Goal: Complete application form: Complete application form

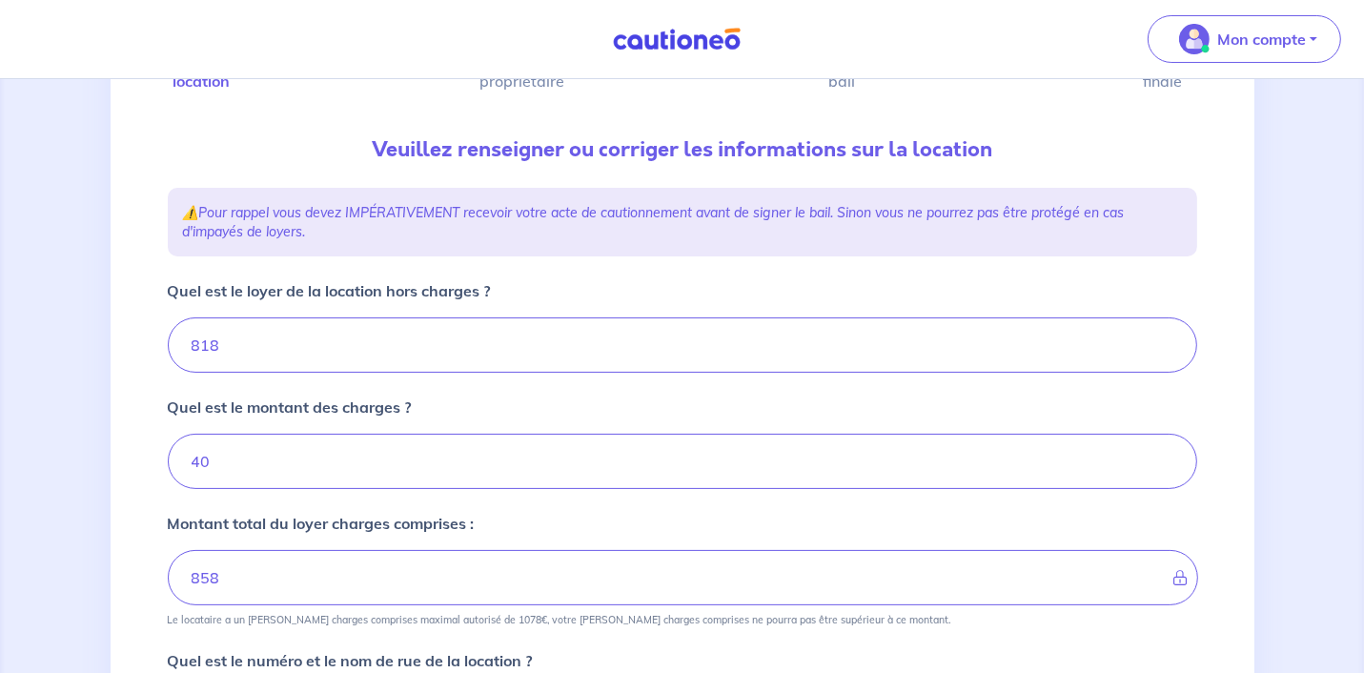
scroll to position [166, 0]
drag, startPoint x: 187, startPoint y: 341, endPoint x: 122, endPoint y: 324, distance: 67.1
click at [122, 324] on div "1 2 3 4 Informations location Informations propriétaire Informations bail Valid…" at bounding box center [683, 605] width 1144 height 1293
type input "778"
type input "818"
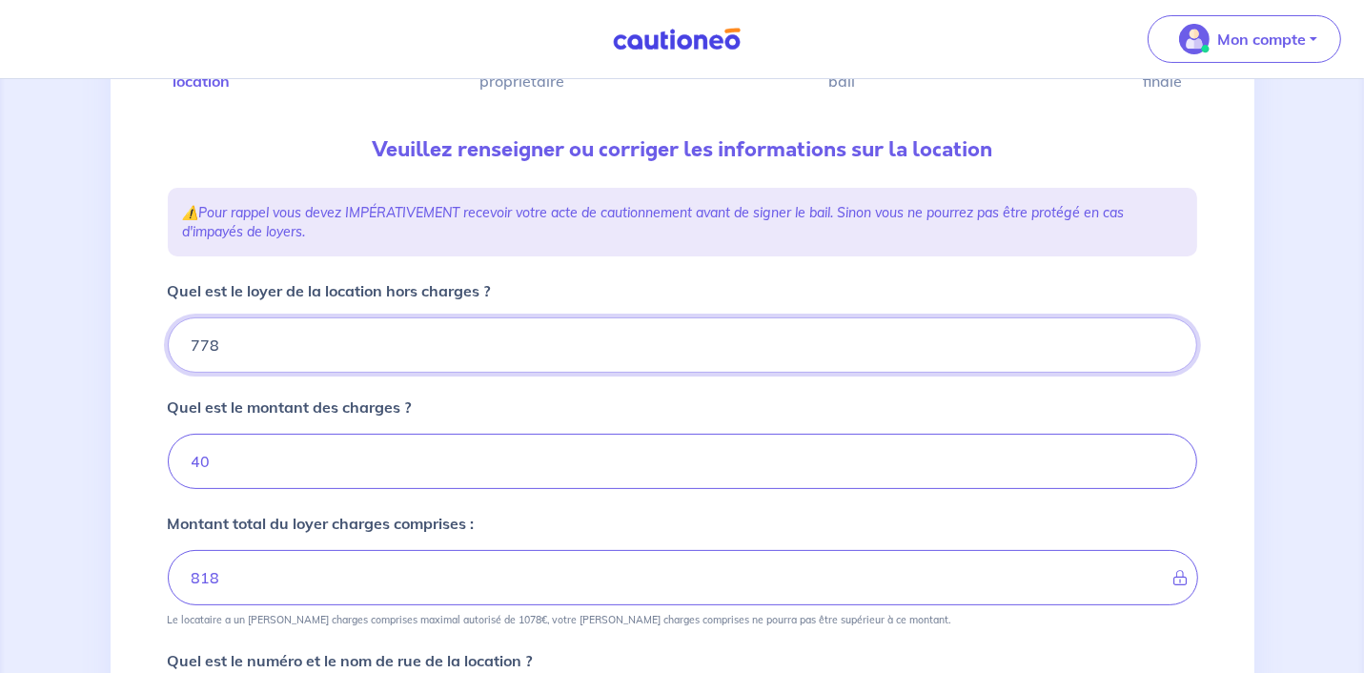
type input "778"
click at [126, 390] on div "1 2 3 4 Informations location Informations propriétaire Informations bail Valid…" at bounding box center [683, 605] width 1144 height 1293
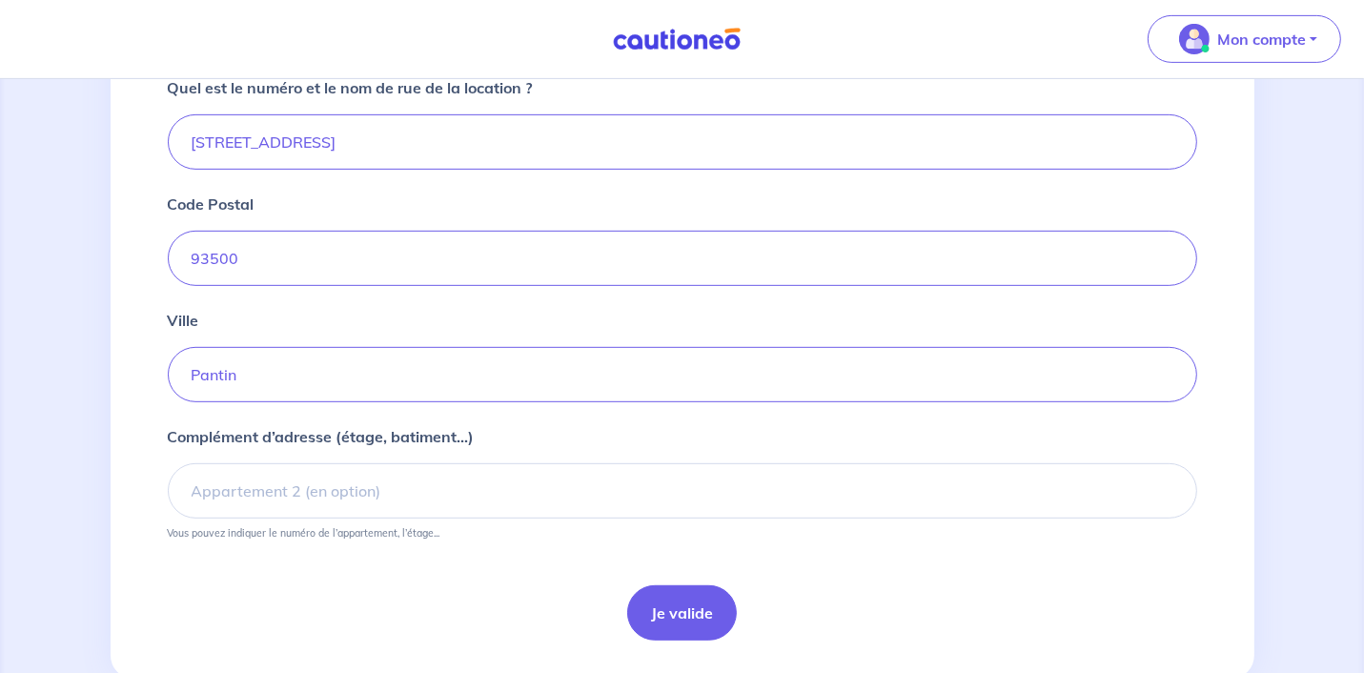
scroll to position [766, 0]
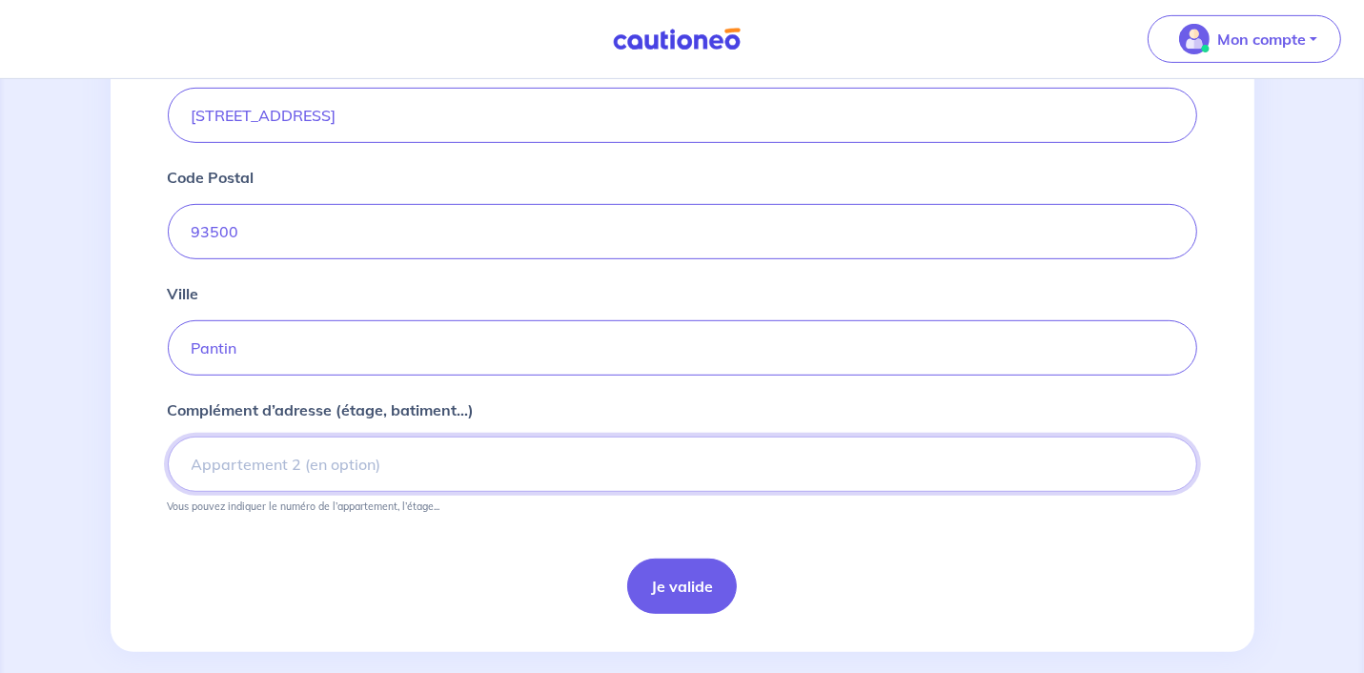
click at [333, 467] on input "Complément d’adresse (étage, batiment...)" at bounding box center [683, 464] width 1030 height 55
click at [237, 462] on input "47ME 2TAGE" at bounding box center [683, 464] width 1030 height 55
drag, startPoint x: 201, startPoint y: 460, endPoint x: 229, endPoint y: 456, distance: 28.1
click at [229, 456] on input "47ME ETAGE" at bounding box center [683, 464] width 1030 height 55
type input "4ème ETAGE"
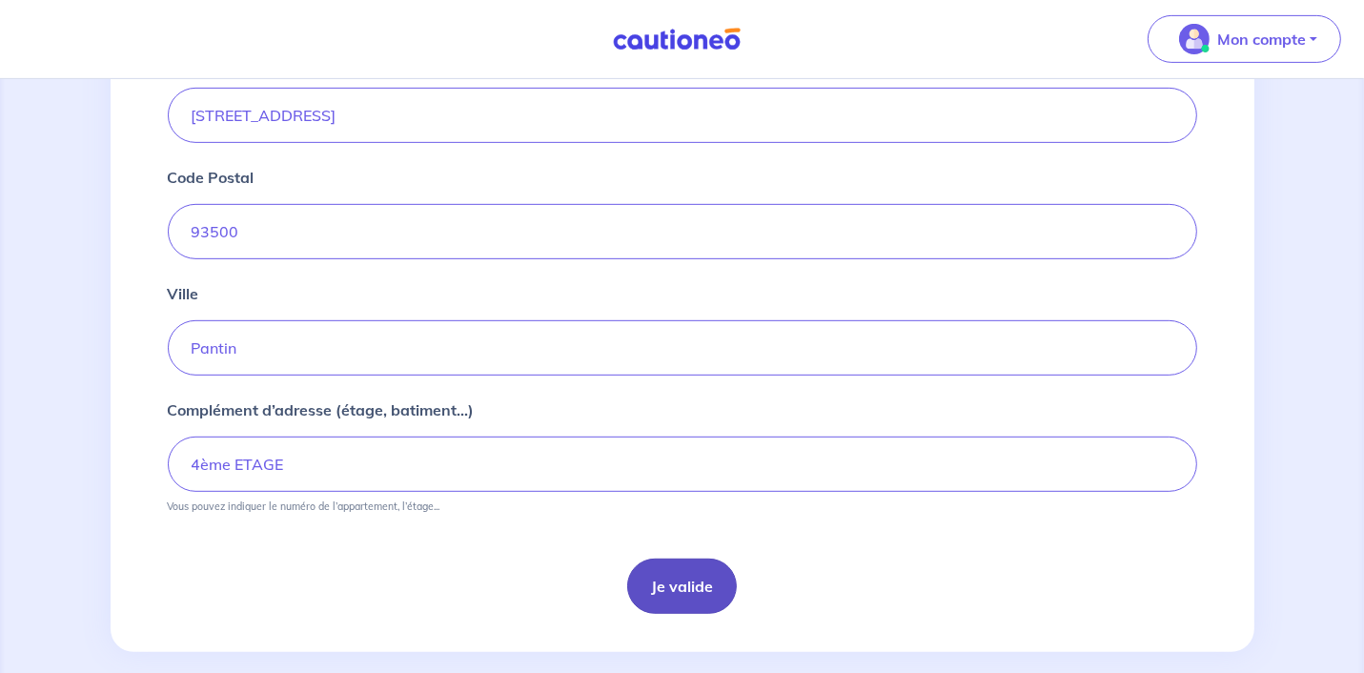
click at [689, 597] on button "Je valide" at bounding box center [682, 586] width 110 height 55
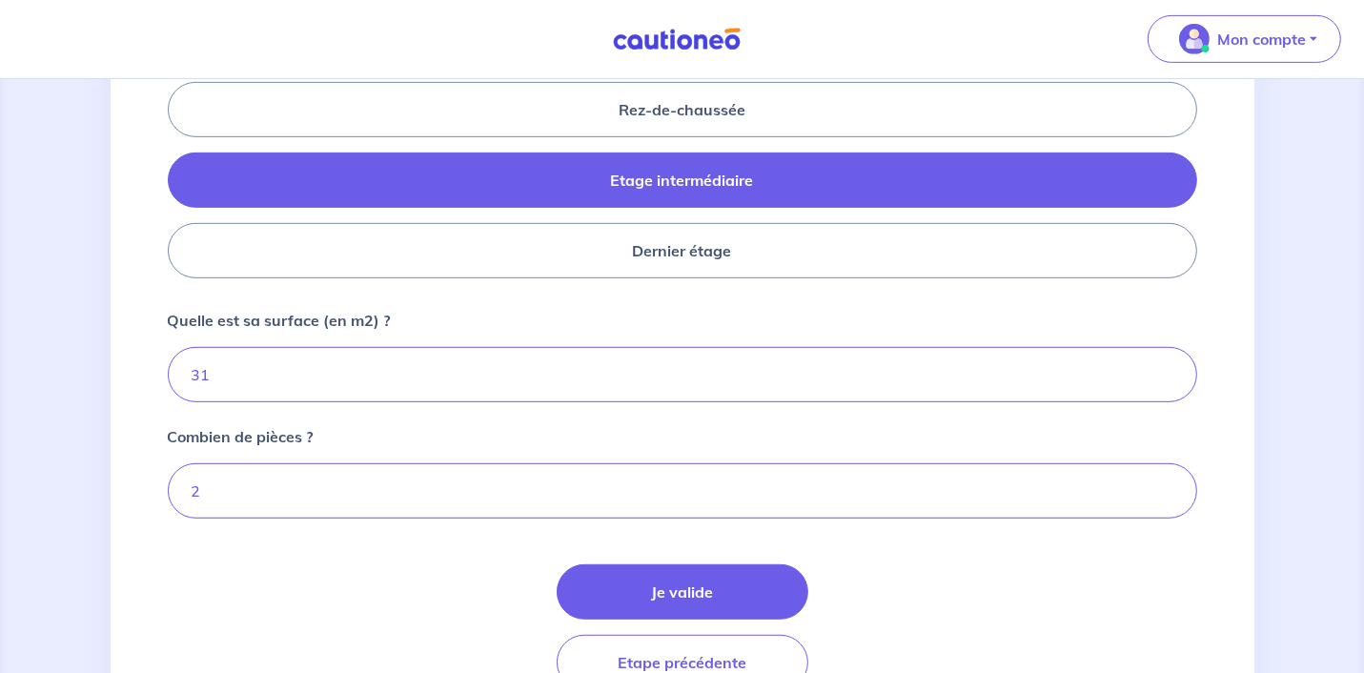
scroll to position [866, 0]
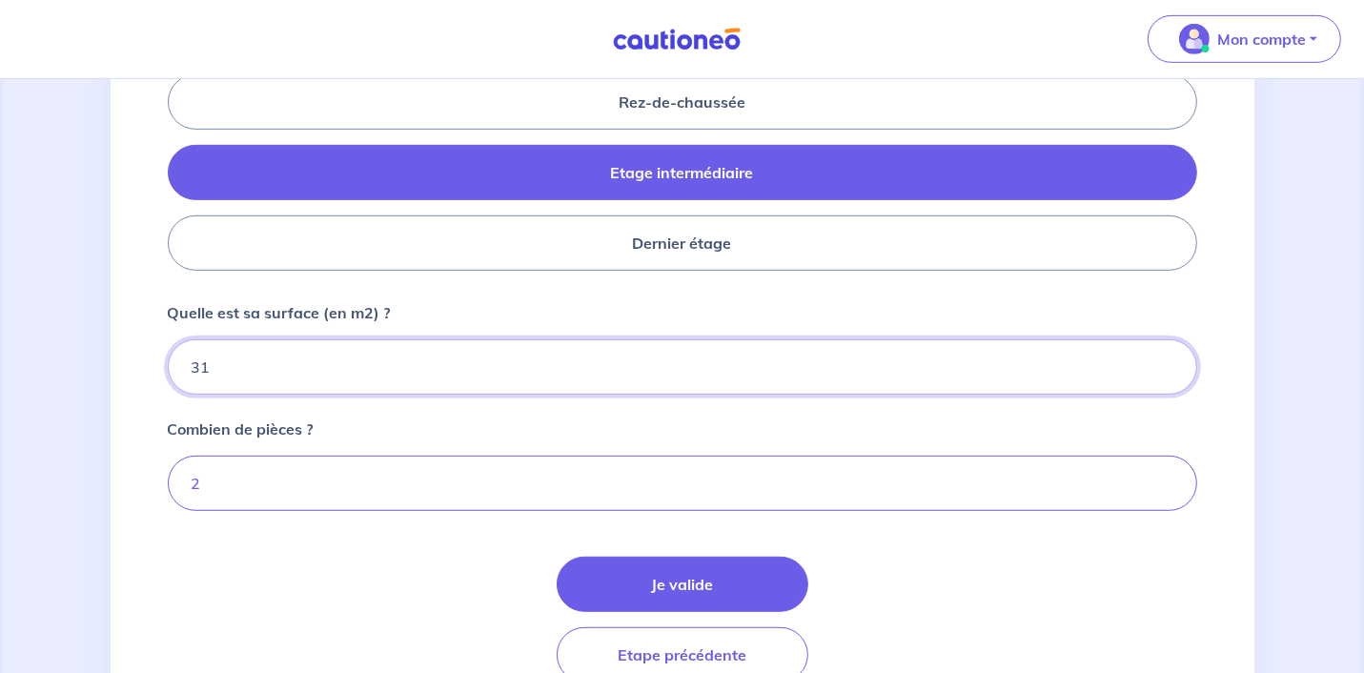
drag, startPoint x: 225, startPoint y: 353, endPoint x: 137, endPoint y: 359, distance: 88.0
type input "30"
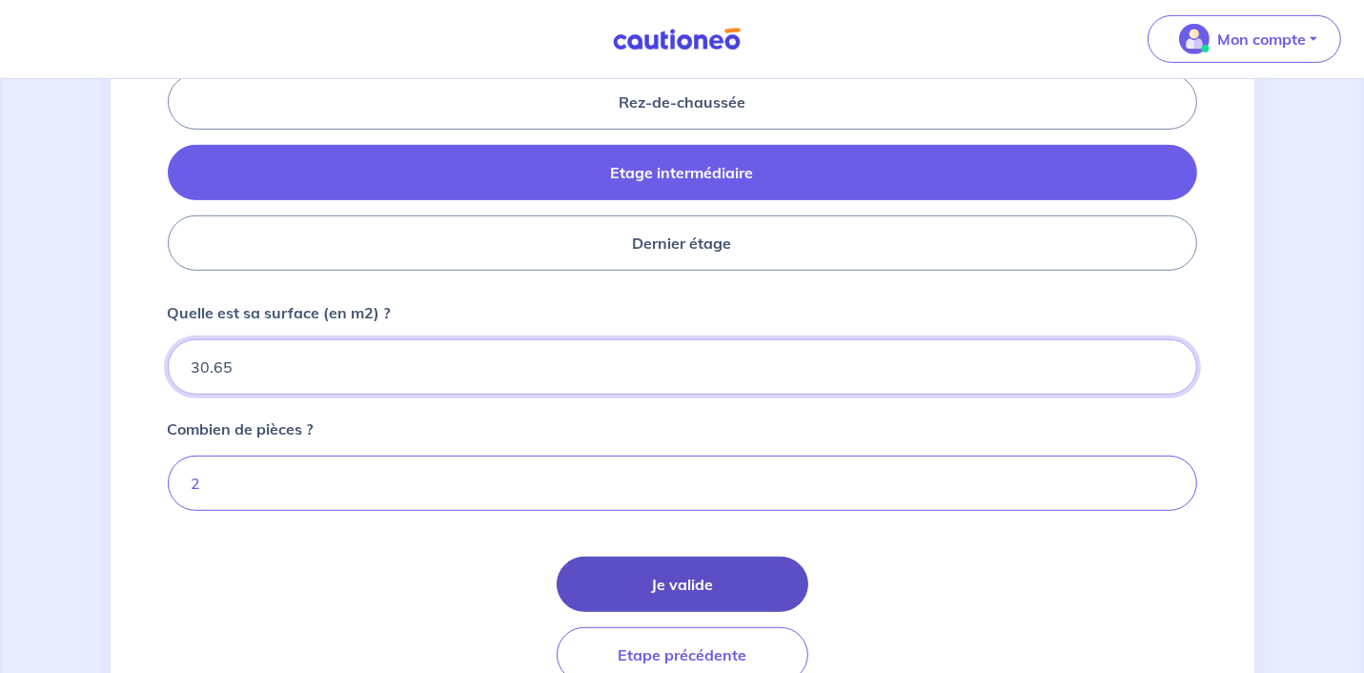
type input "30.65"
click at [673, 565] on button "Je valide" at bounding box center [683, 584] width 252 height 55
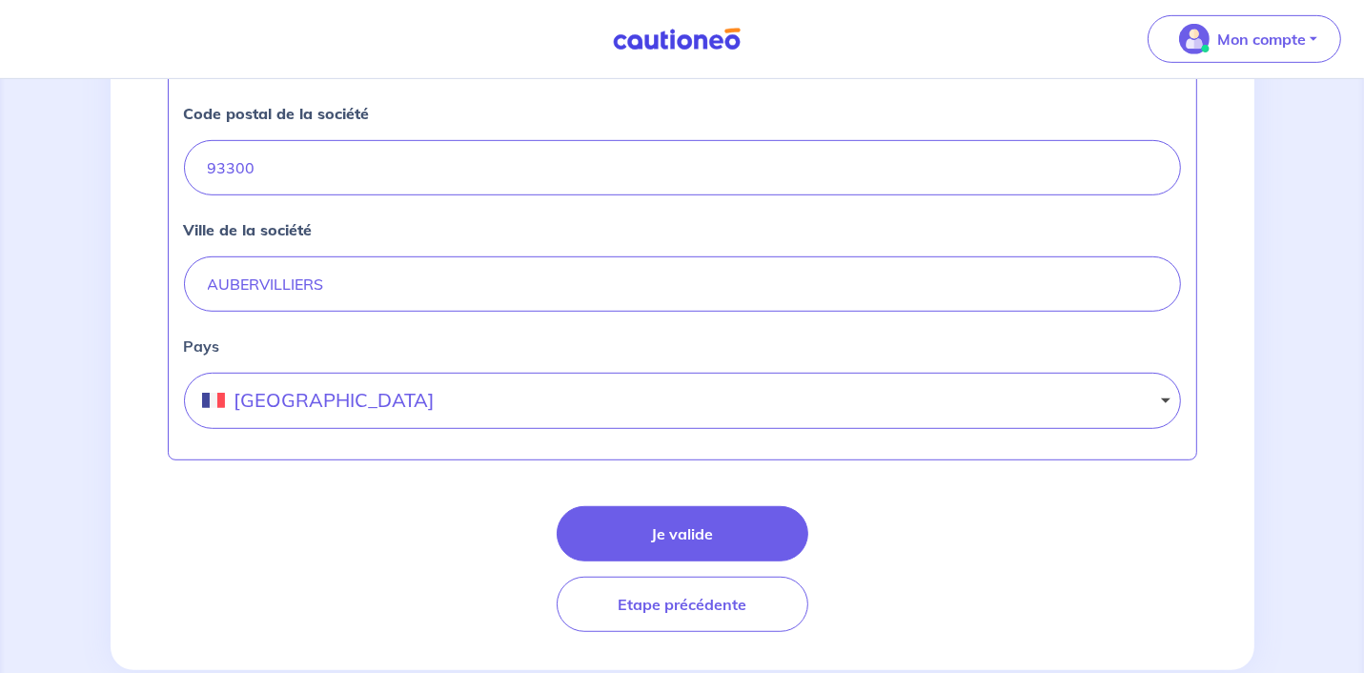
scroll to position [907, 0]
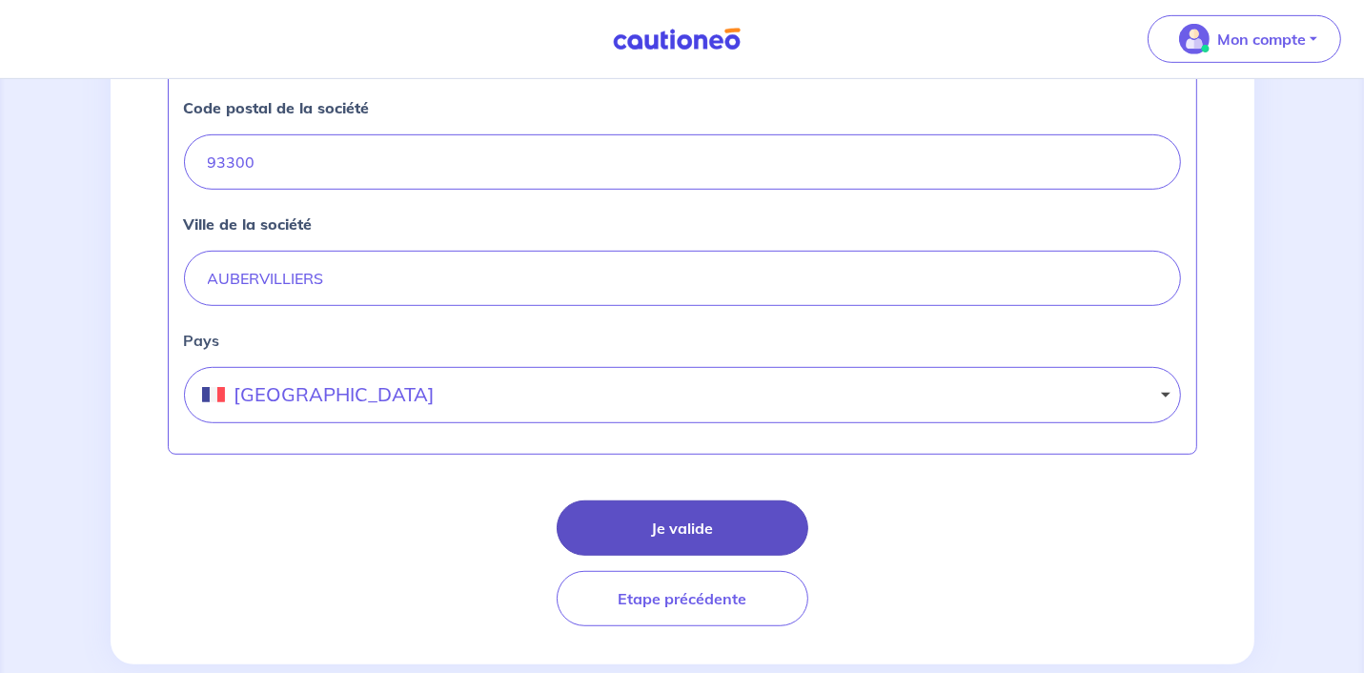
click at [663, 522] on button "Je valide" at bounding box center [683, 528] width 252 height 55
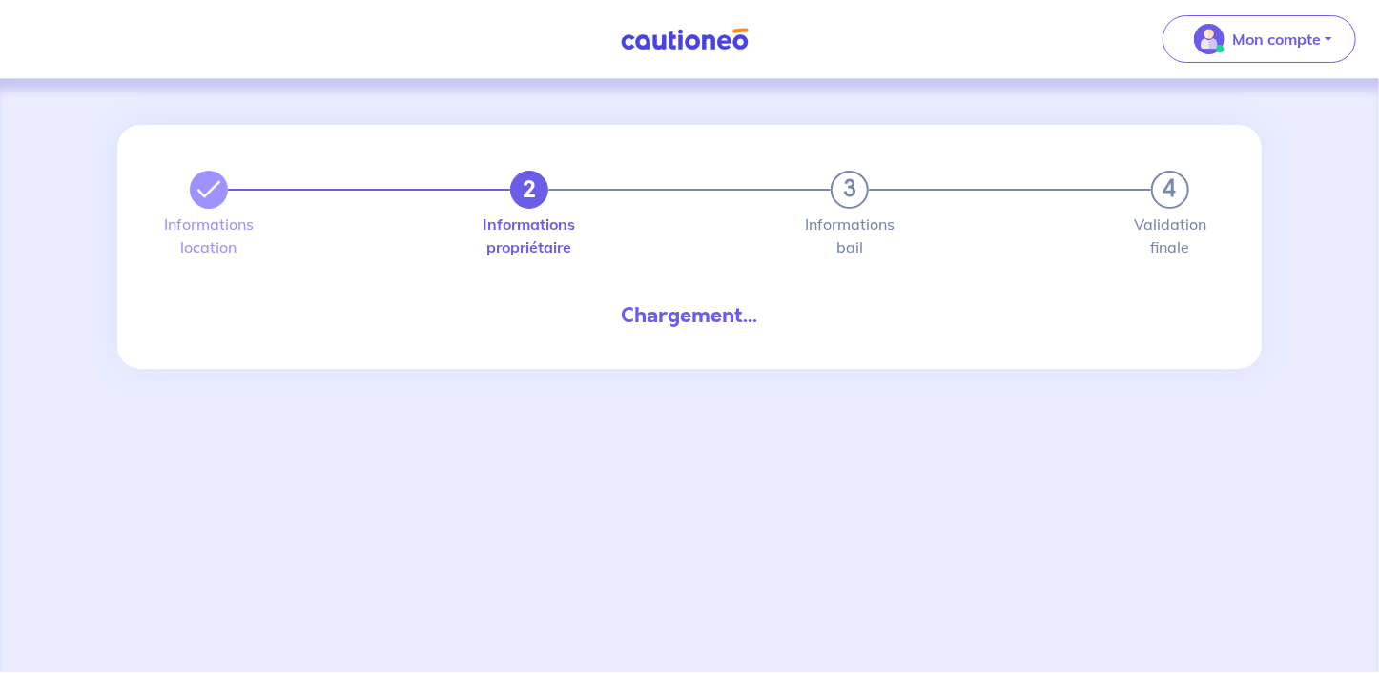
select select "FR"
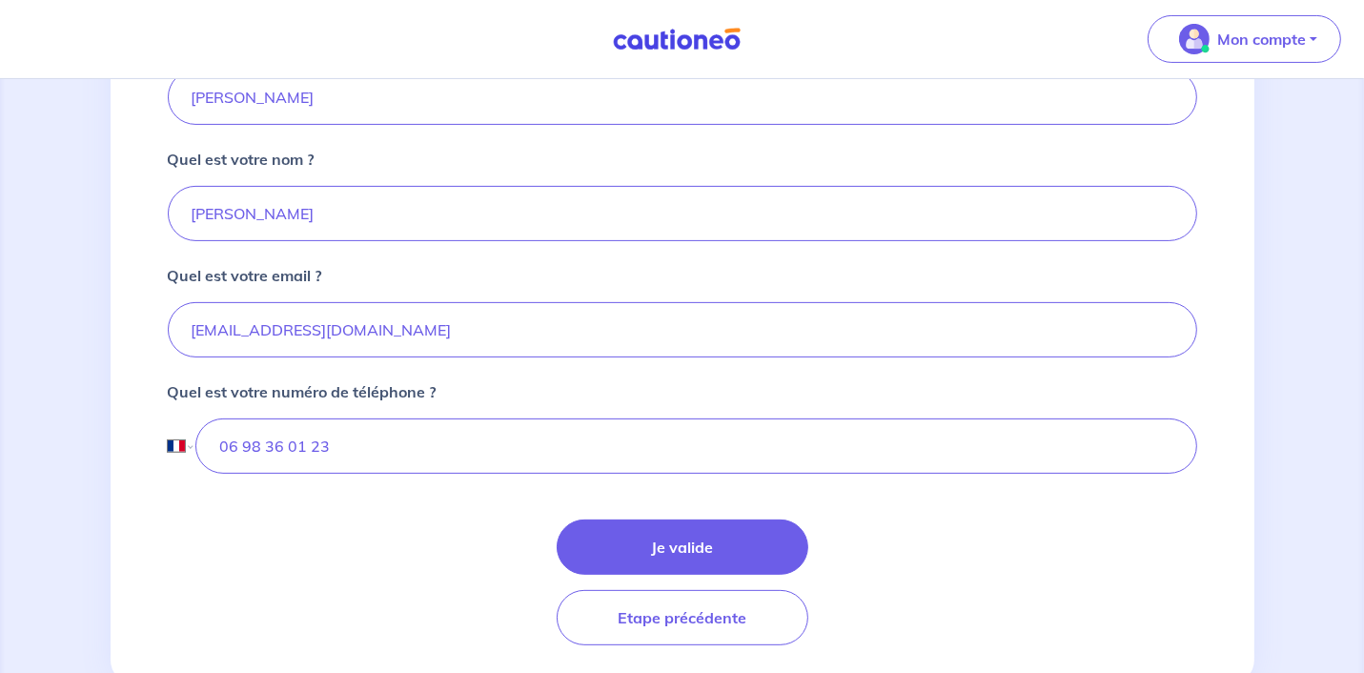
scroll to position [483, 0]
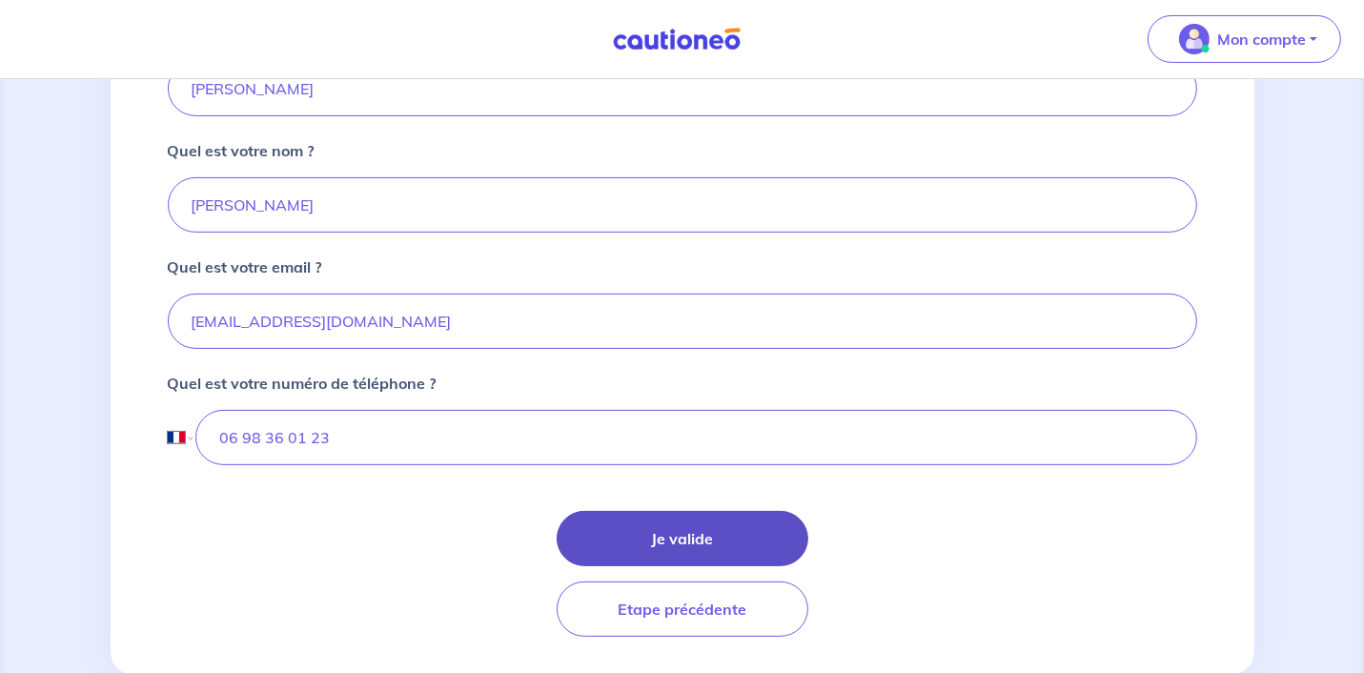
click at [705, 535] on button "Je valide" at bounding box center [683, 538] width 252 height 55
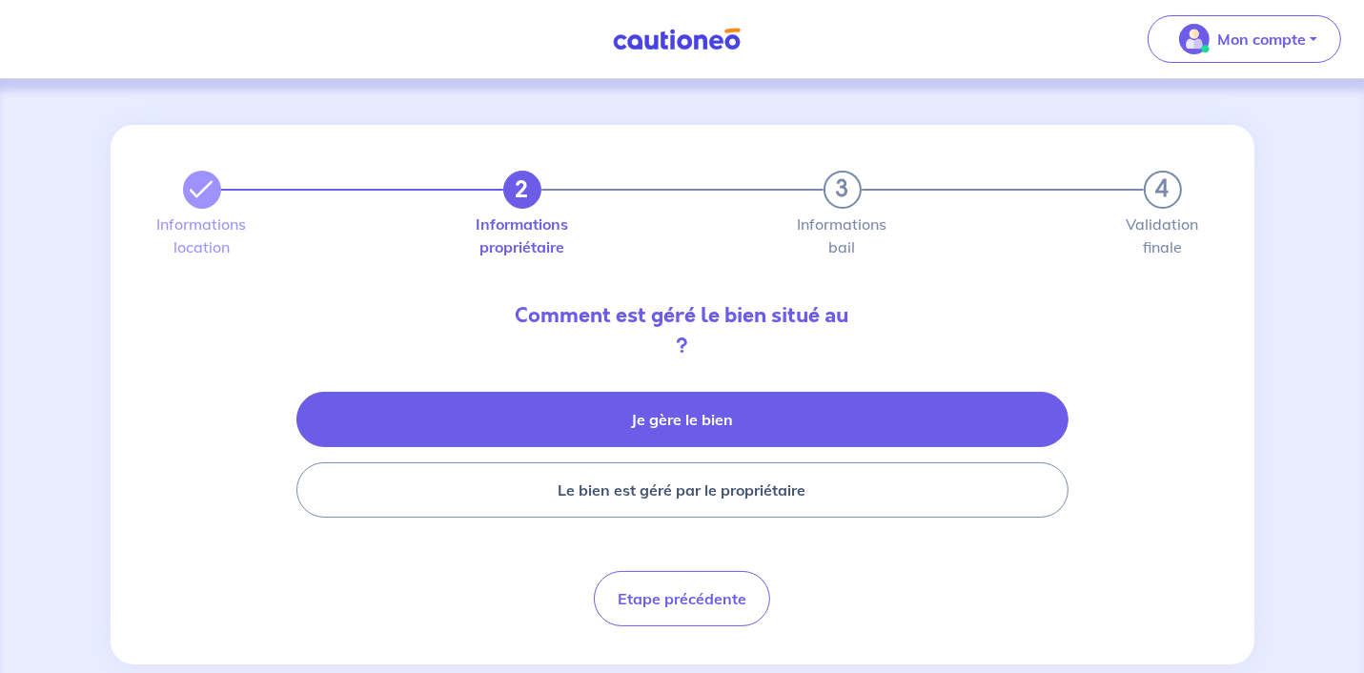
click at [651, 422] on button "Je gère le bien" at bounding box center [682, 419] width 772 height 55
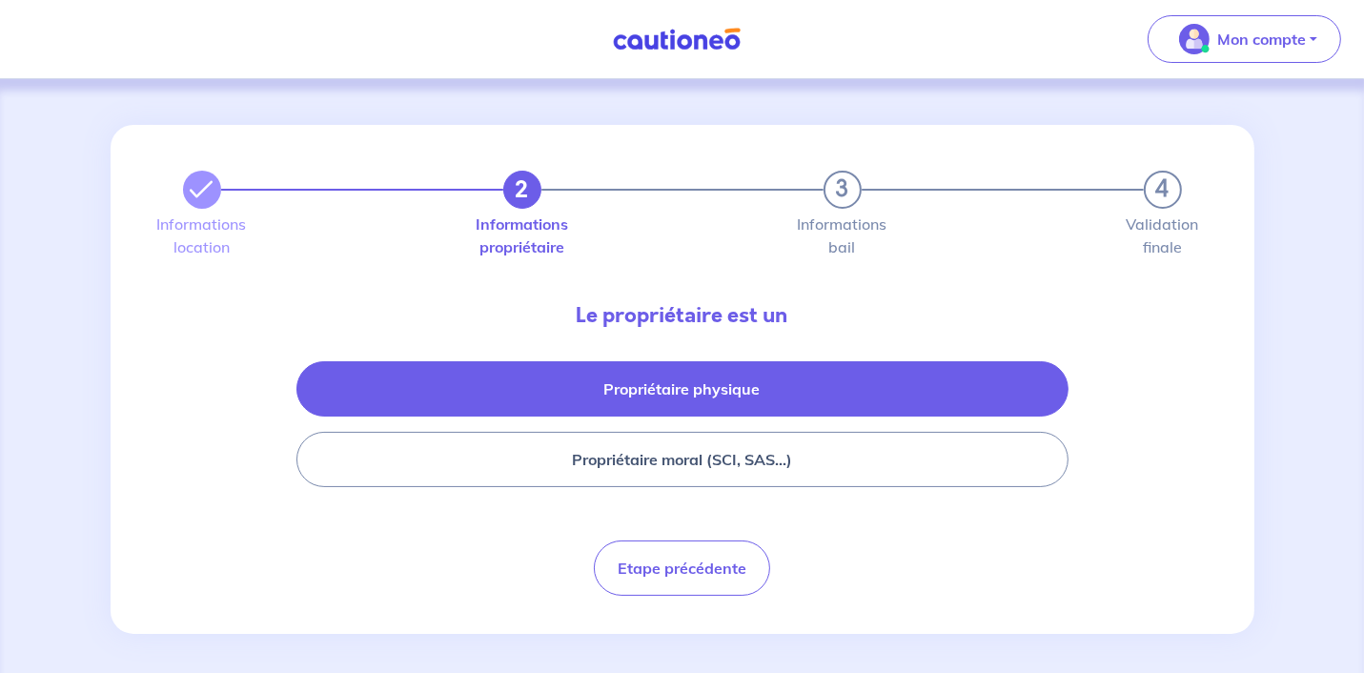
click at [656, 393] on button "Propriétaire physique" at bounding box center [682, 388] width 772 height 55
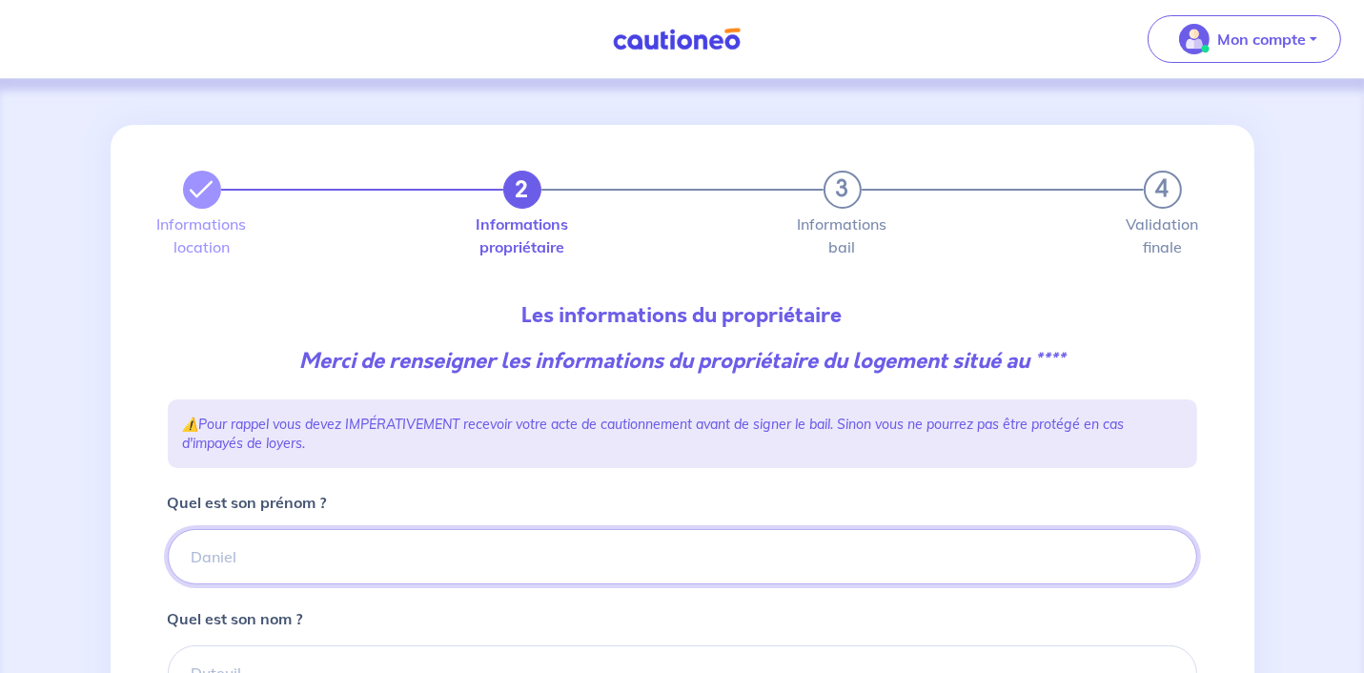
click at [317, 549] on input "Quel est son prénom ?" at bounding box center [683, 556] width 1030 height 55
type input "Kamal"
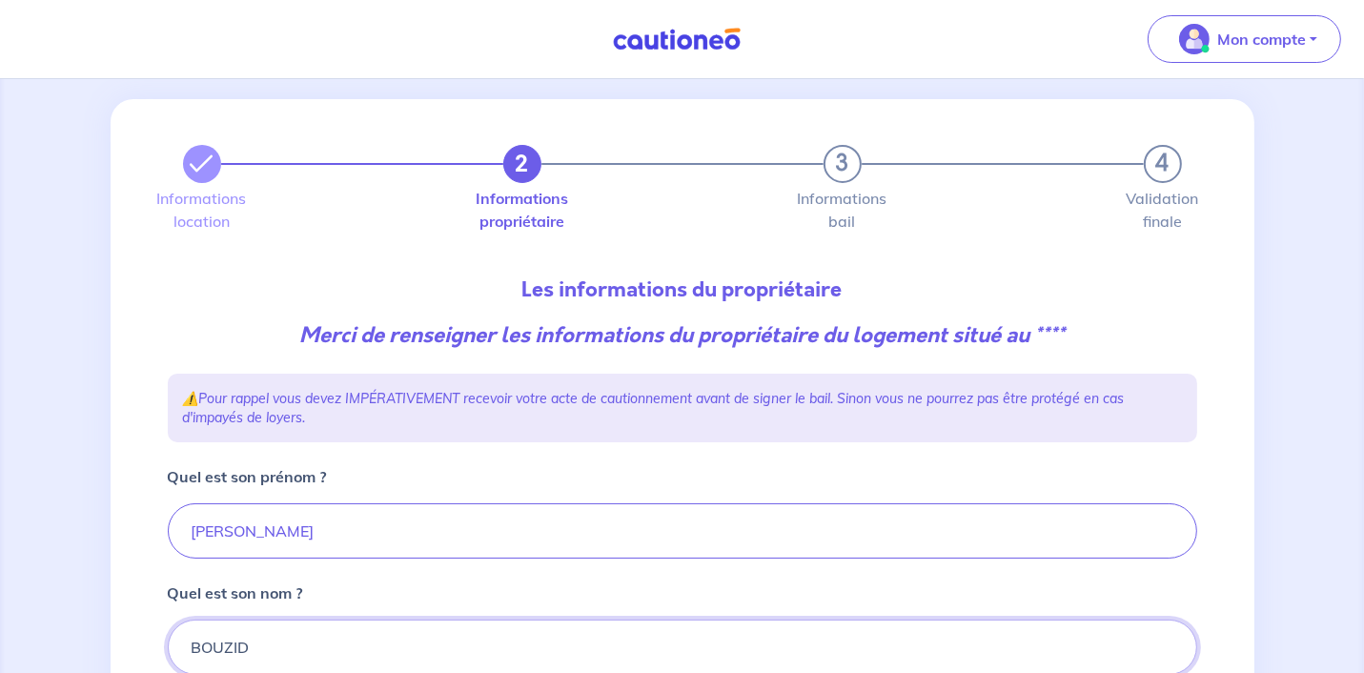
type input "BOUZID"
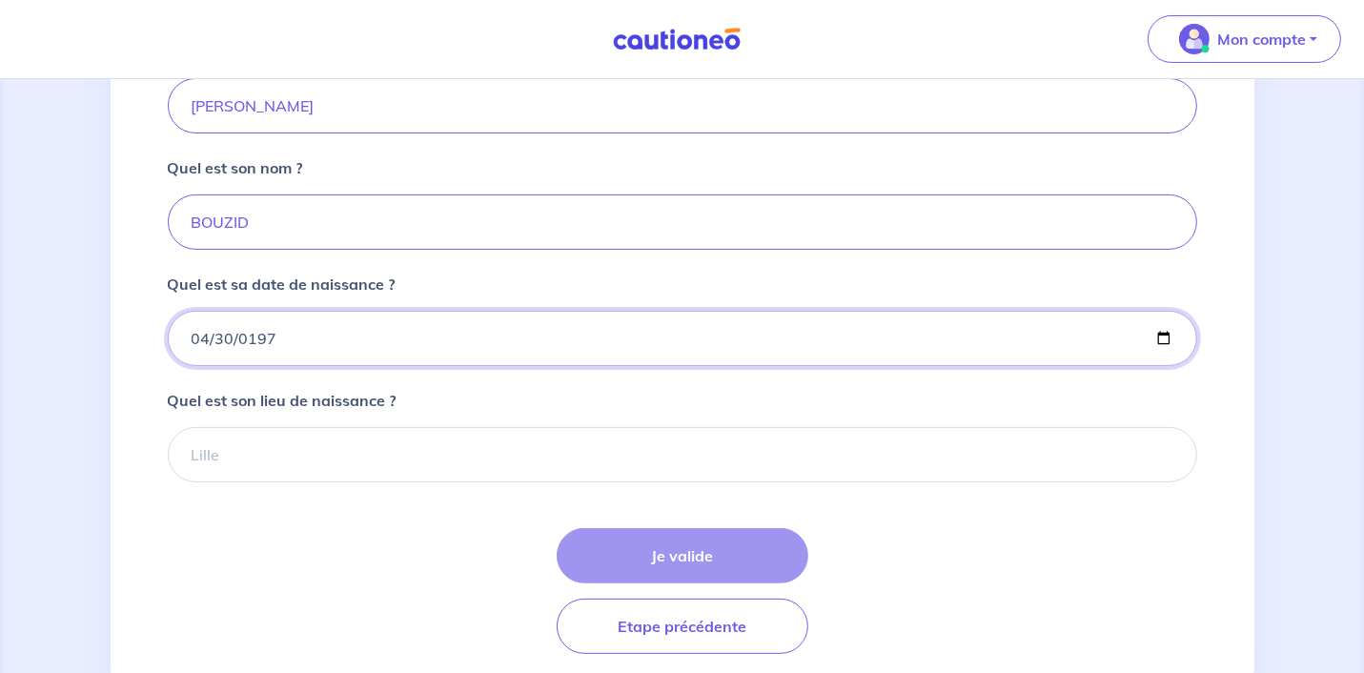
type input "1979-04-30"
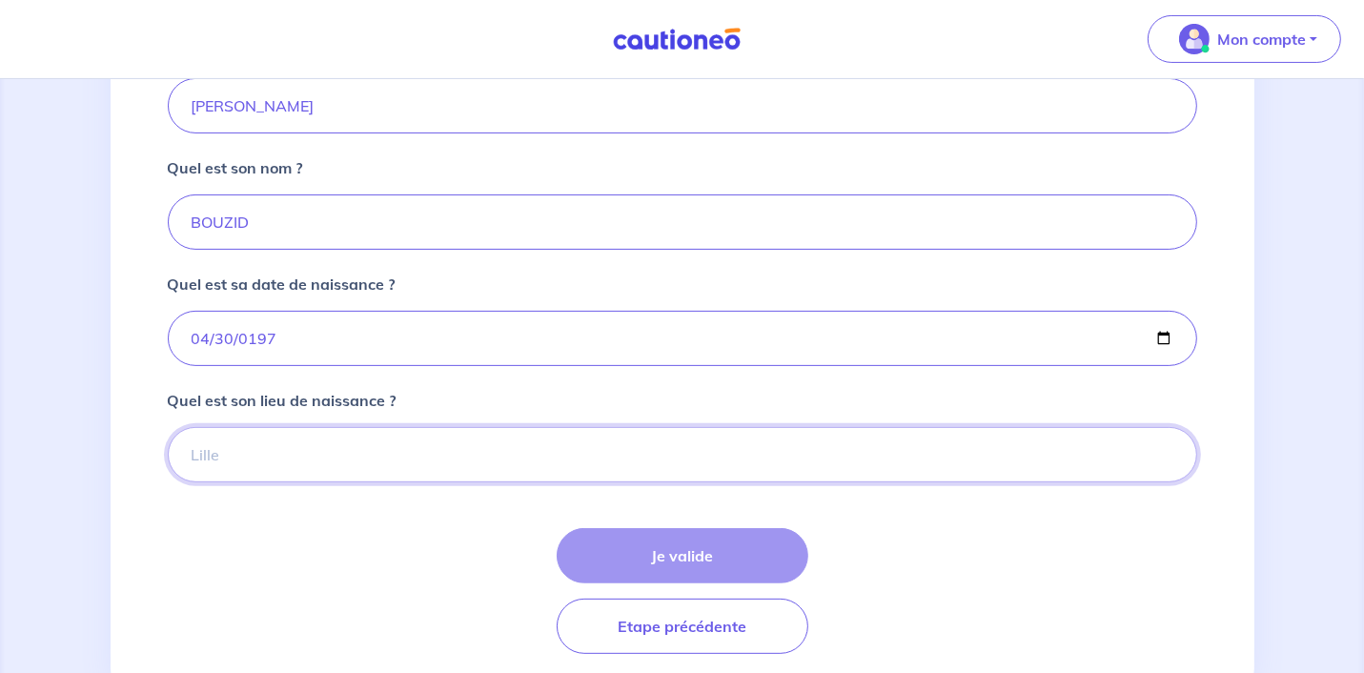
click at [264, 458] on input "Quel est son lieu de naissance ?" at bounding box center [683, 454] width 1030 height 55
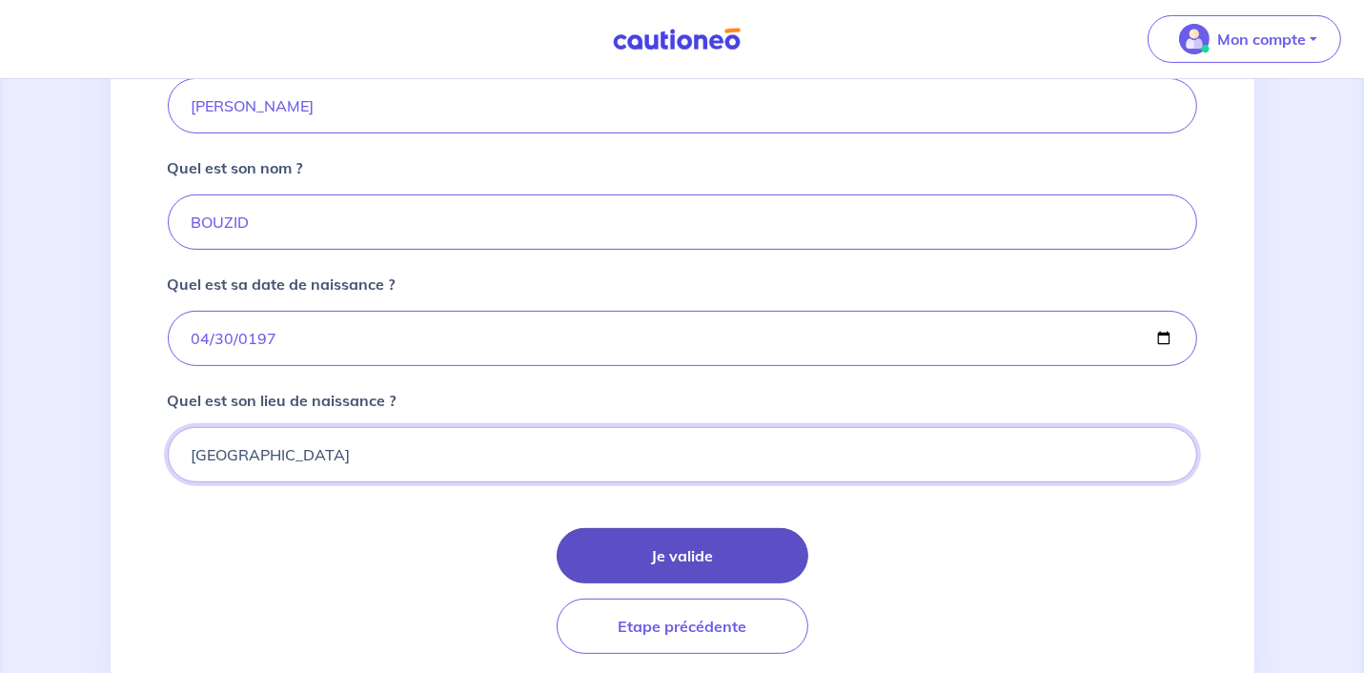
type input "PARIS"
click at [638, 532] on button "Je valide" at bounding box center [683, 555] width 252 height 55
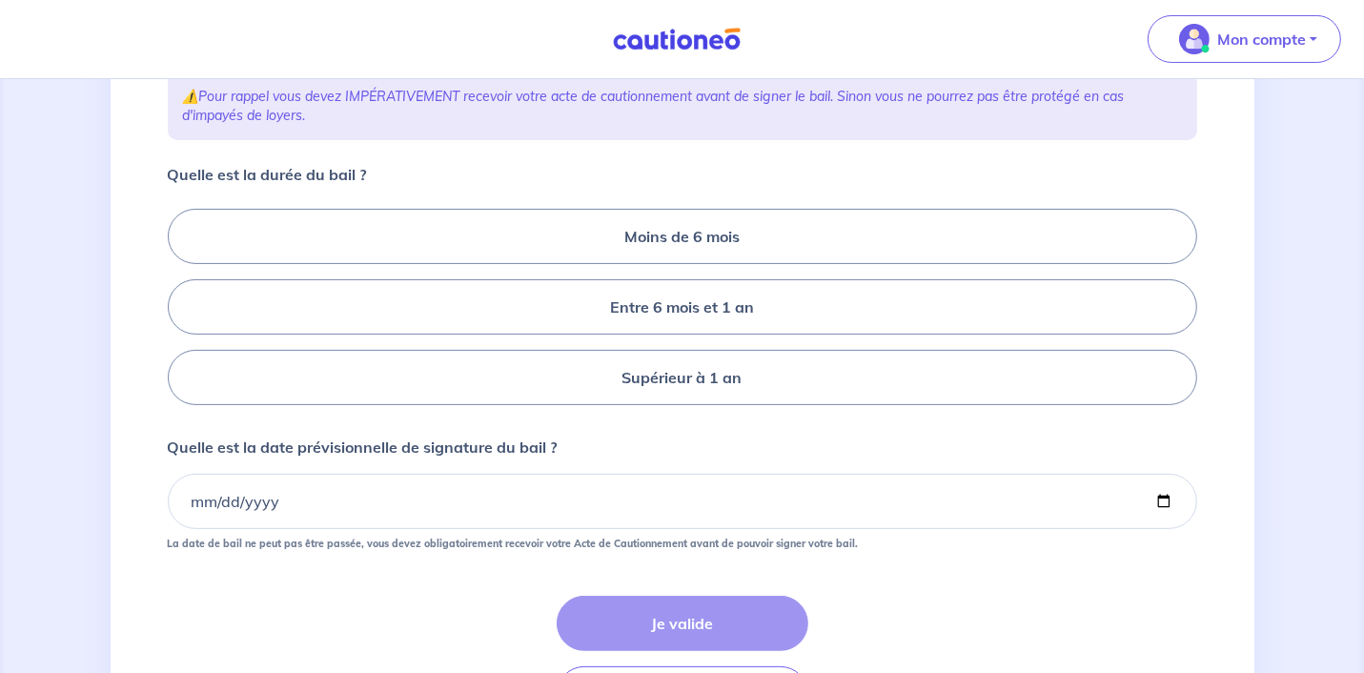
scroll to position [370, 0]
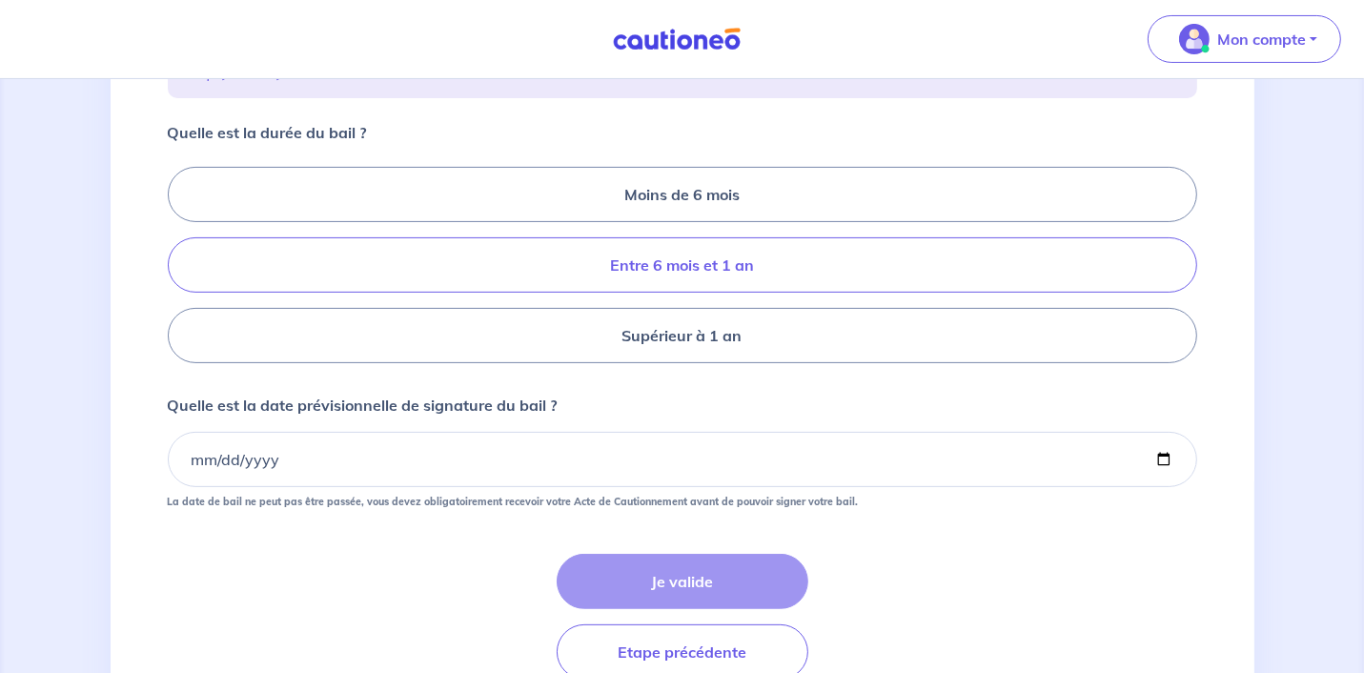
click at [670, 253] on label "Entre 6 mois et 1 an" at bounding box center [683, 264] width 1030 height 55
click at [180, 259] on input "Entre 6 mois et 1 an" at bounding box center [174, 265] width 12 height 12
radio input "true"
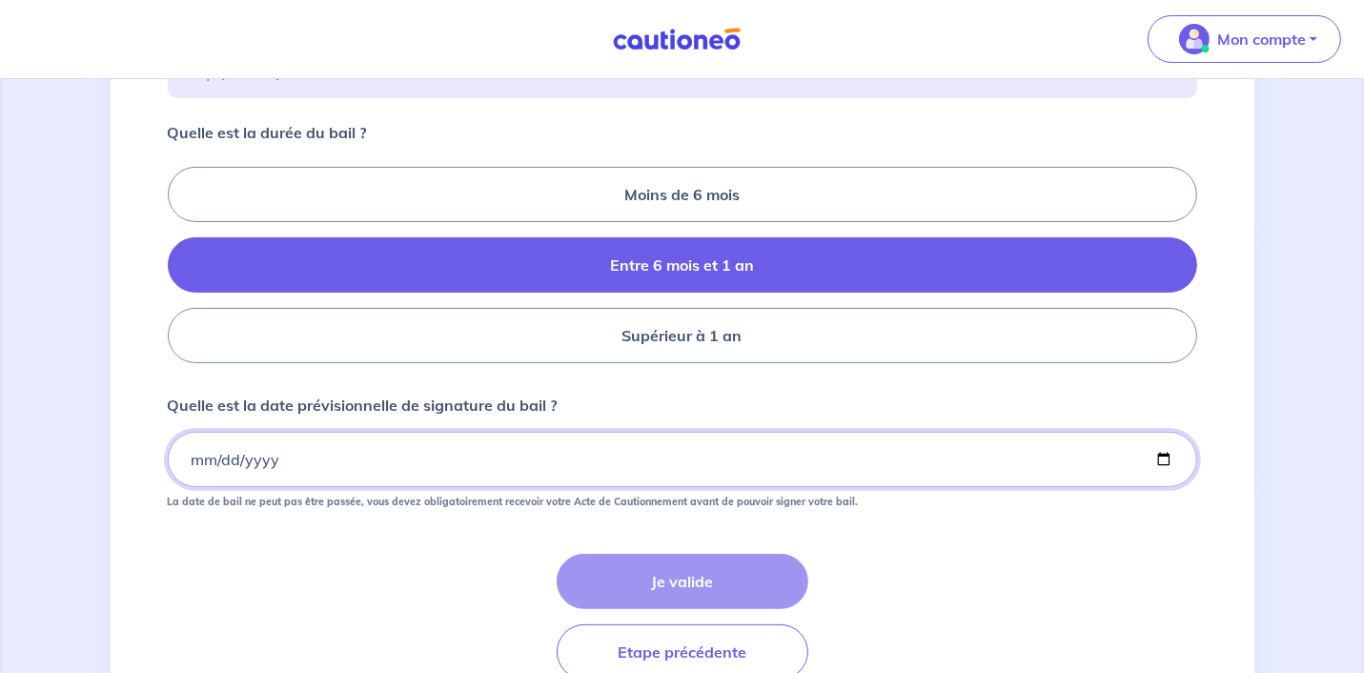
click at [193, 460] on input "Quelle est la date prévisionnelle de signature du bail ?" at bounding box center [683, 459] width 1030 height 55
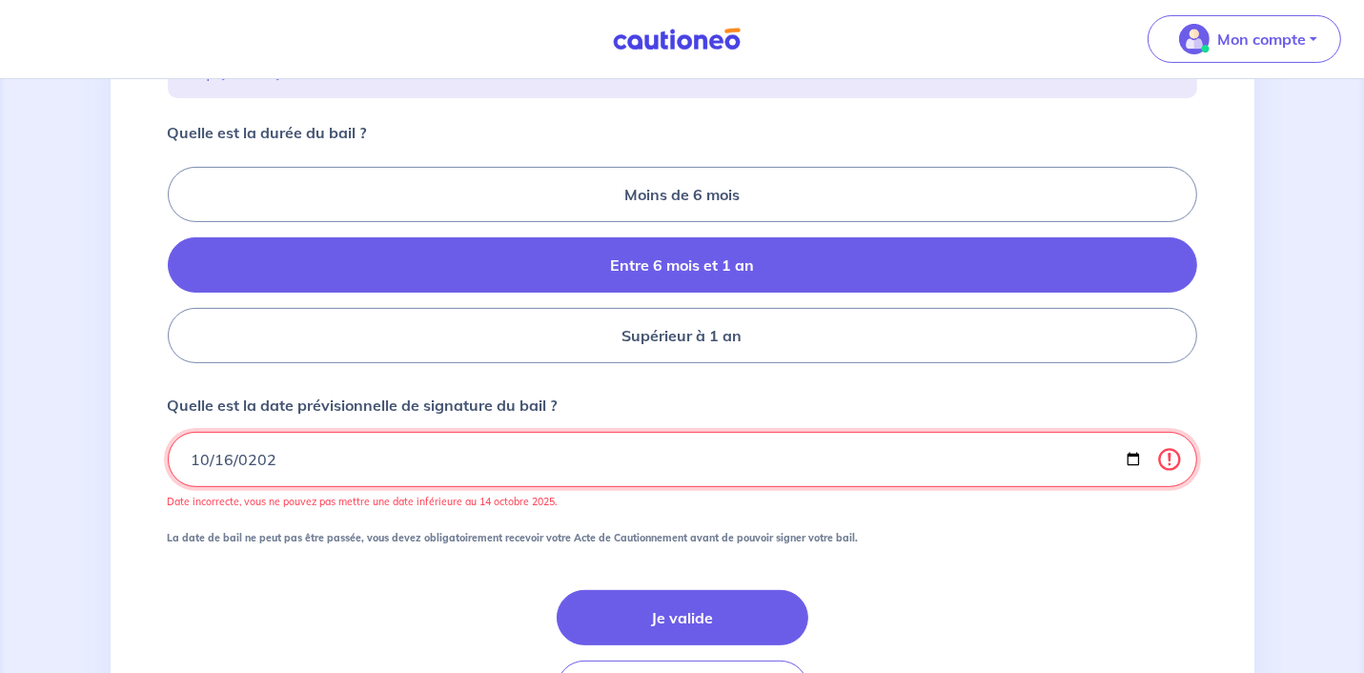
type input "2025-10-16"
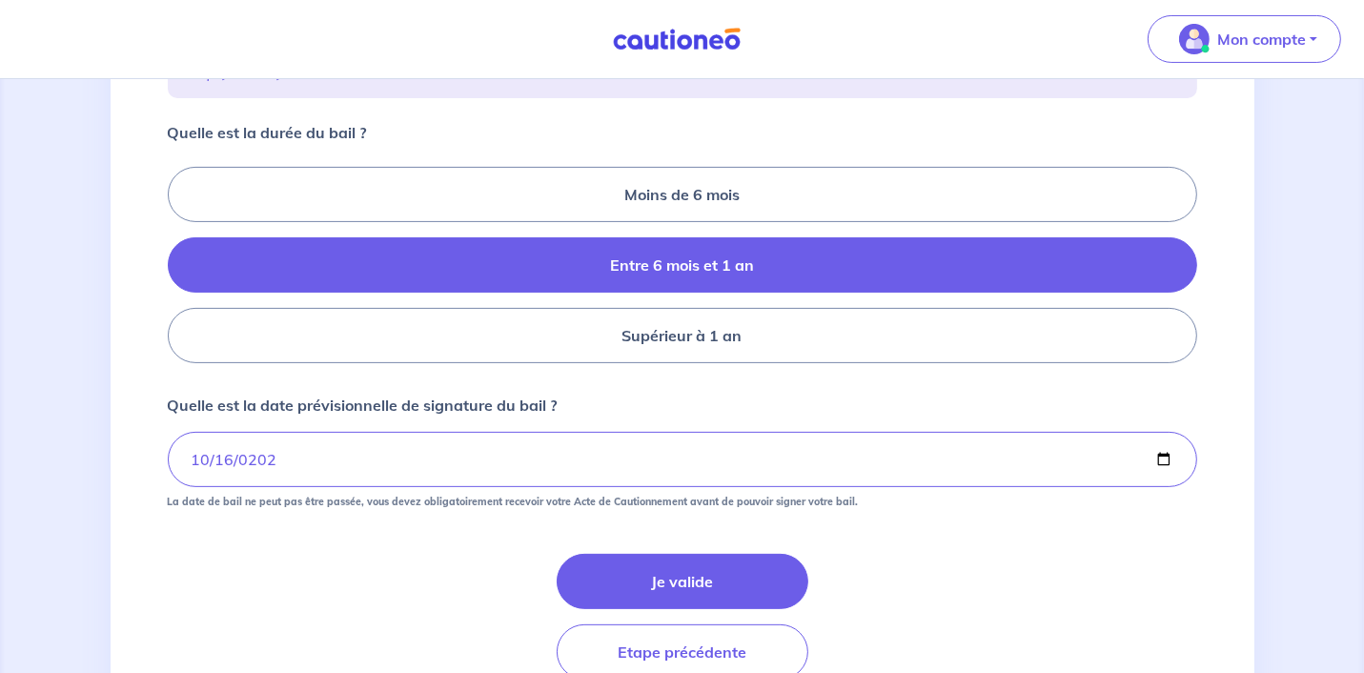
click at [328, 614] on div "Je valide Etape précédente" at bounding box center [683, 617] width 1030 height 126
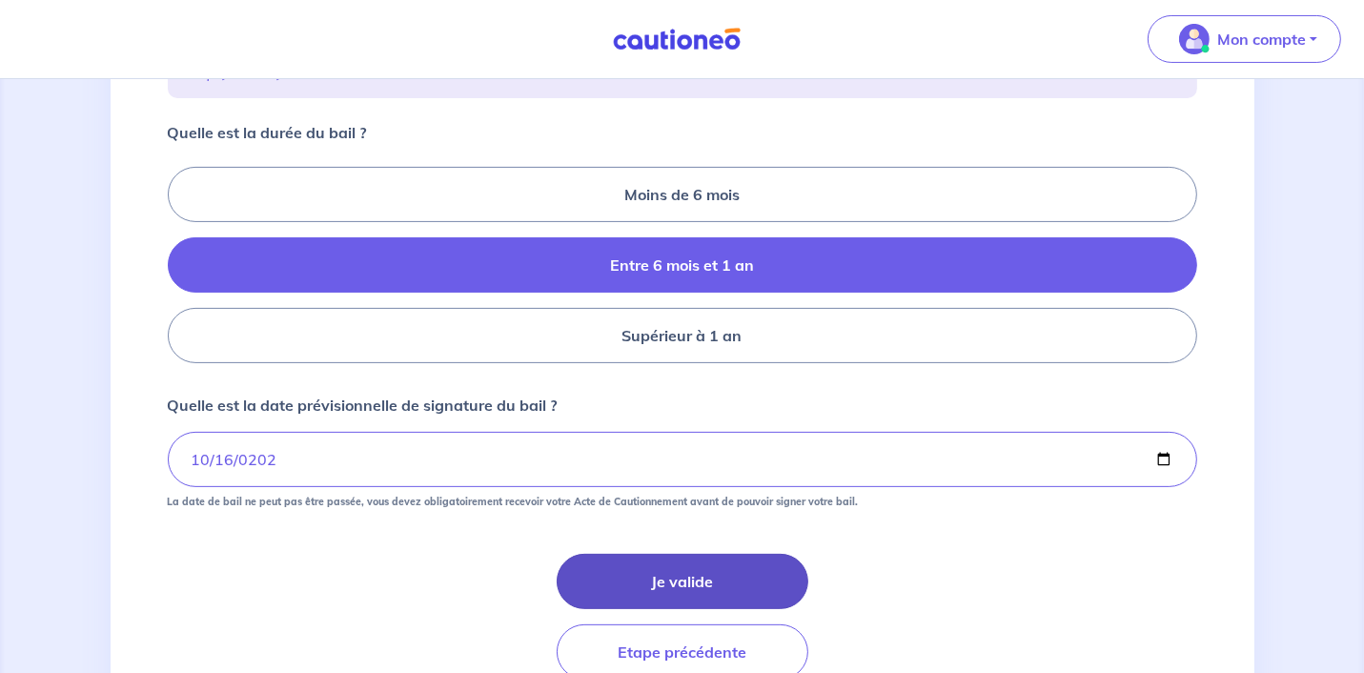
click at [671, 571] on button "Je valide" at bounding box center [683, 581] width 252 height 55
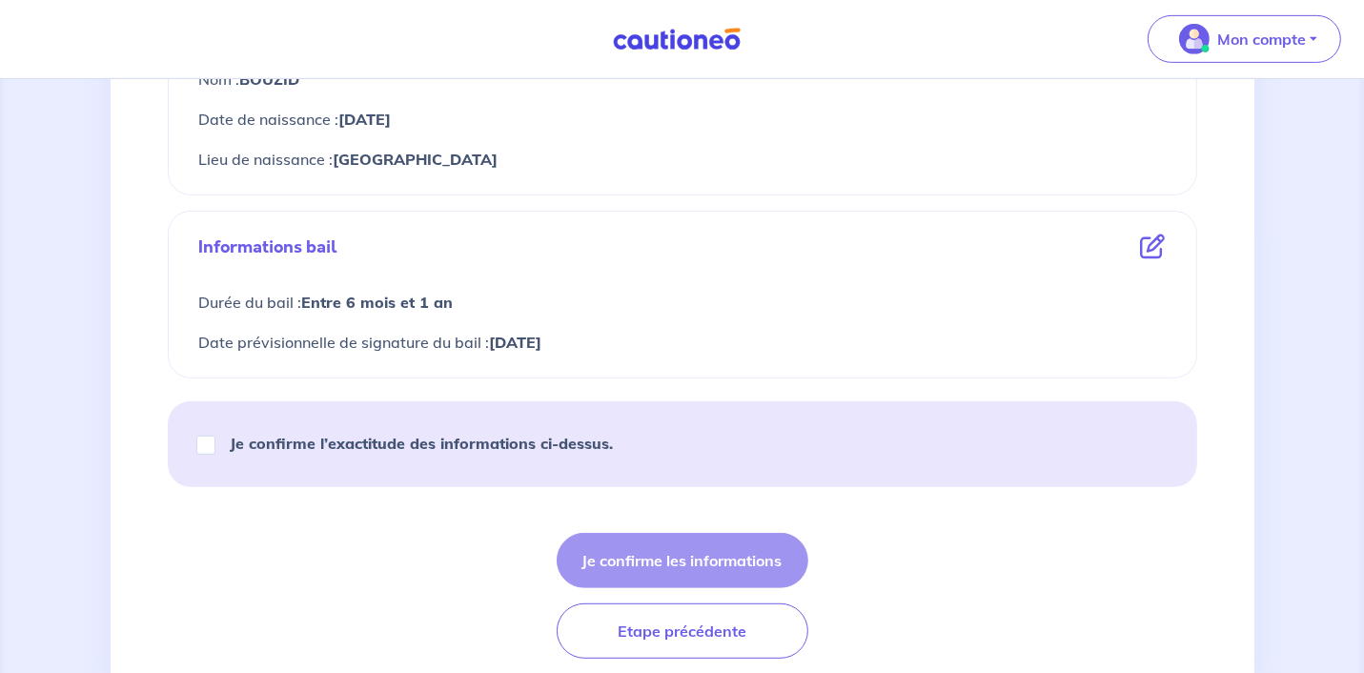
scroll to position [871, 0]
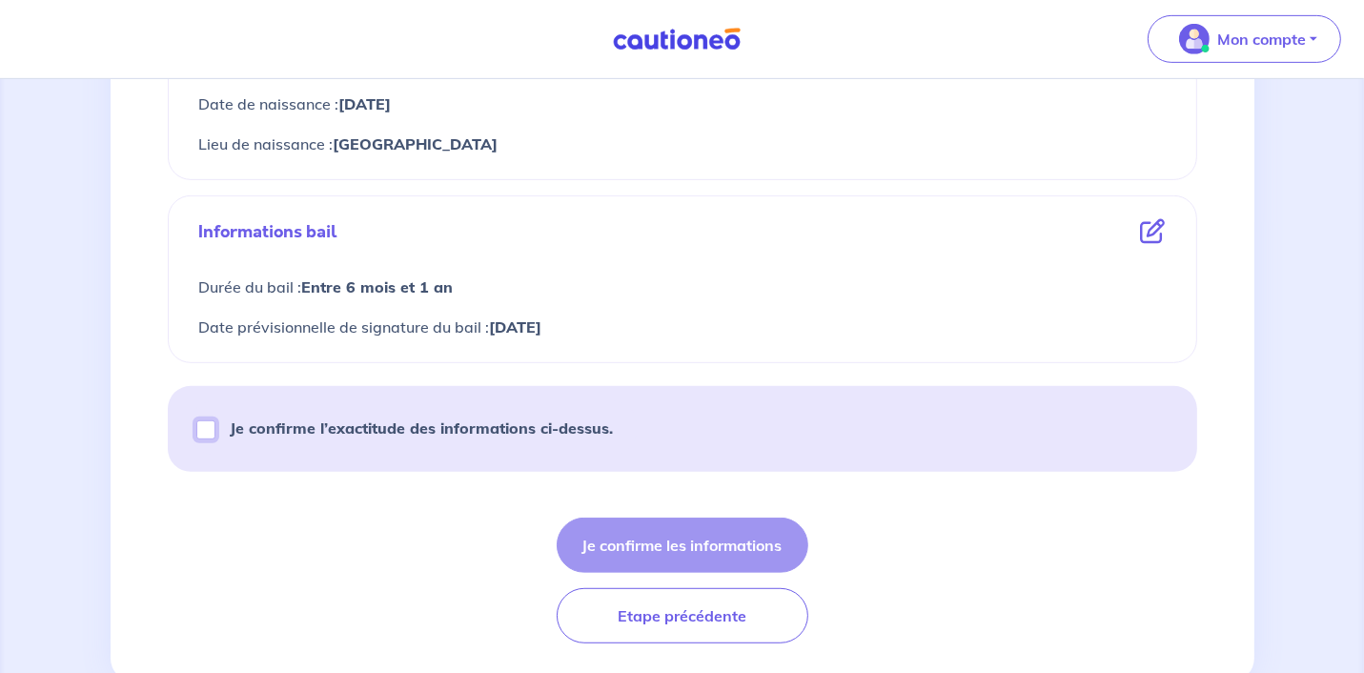
click at [203, 428] on input "Je confirme l’exactitude des informations ci-dessus." at bounding box center [205, 429] width 19 height 19
checkbox input "true"
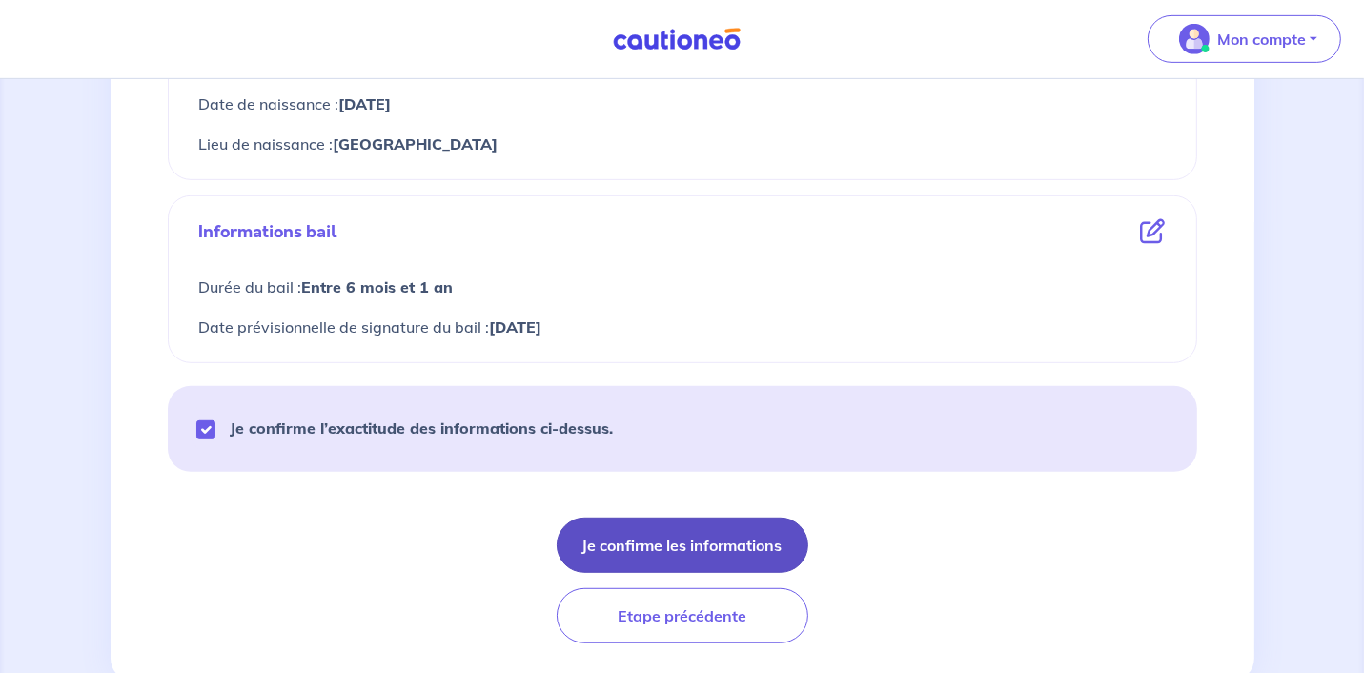
click at [705, 546] on button "Je confirme les informations" at bounding box center [683, 545] width 252 height 55
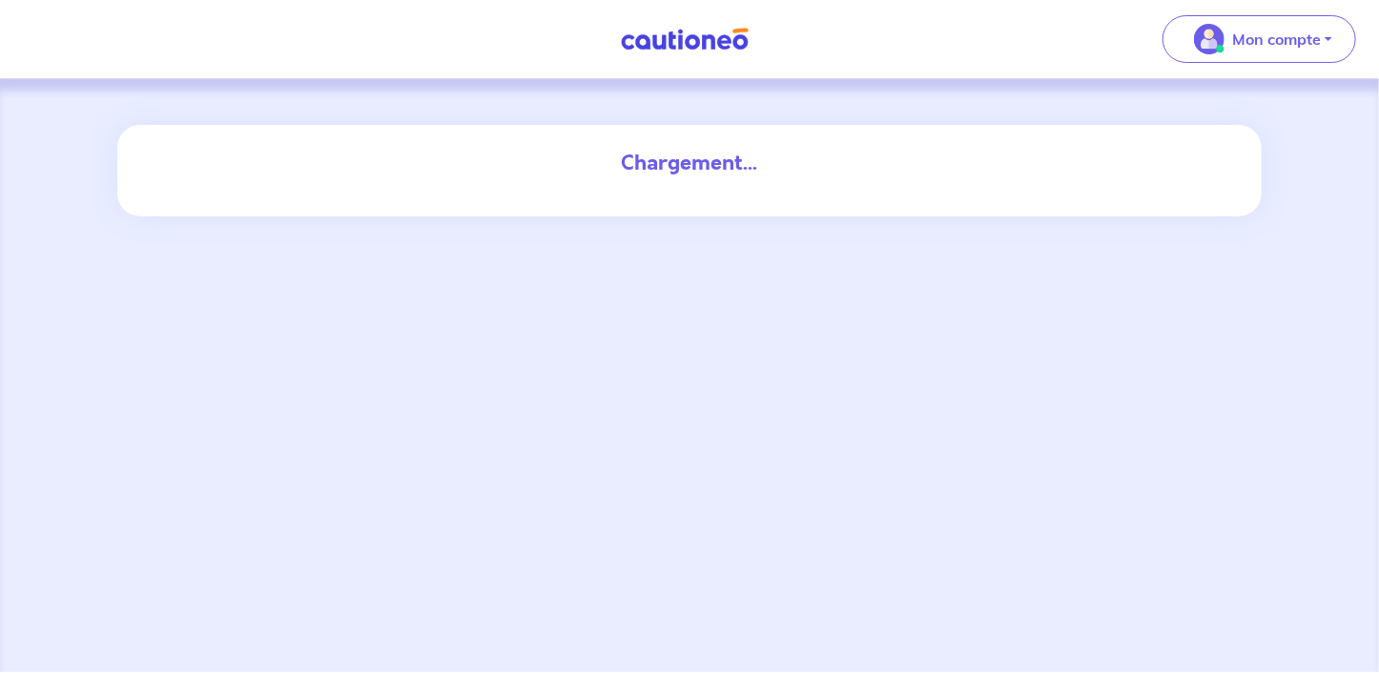
click at [1312, 341] on div "Chargement..." at bounding box center [689, 375] width 1379 height 593
click at [216, 349] on div "Chargement..." at bounding box center [689, 375] width 1379 height 593
